Goal: Find specific page/section: Find specific page/section

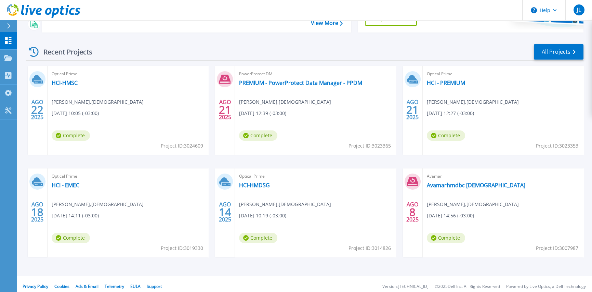
scroll to position [116, 0]
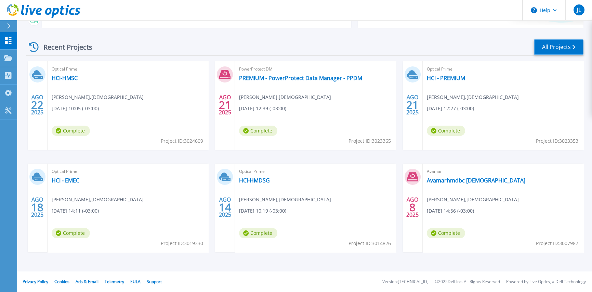
click at [551, 51] on link "All Projects" at bounding box center [559, 46] width 50 height 15
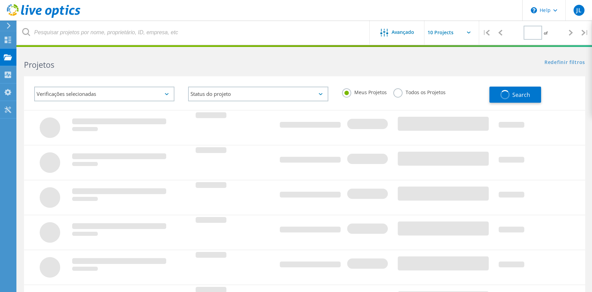
type input "1"
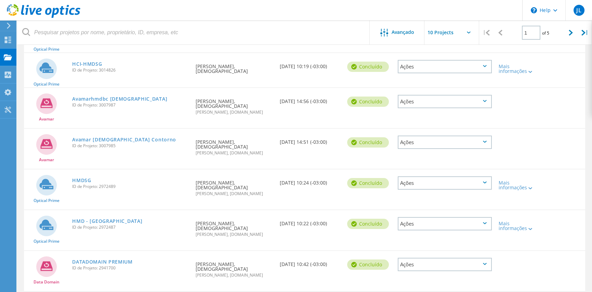
scroll to position [214, 0]
